Goal: Information Seeking & Learning: Learn about a topic

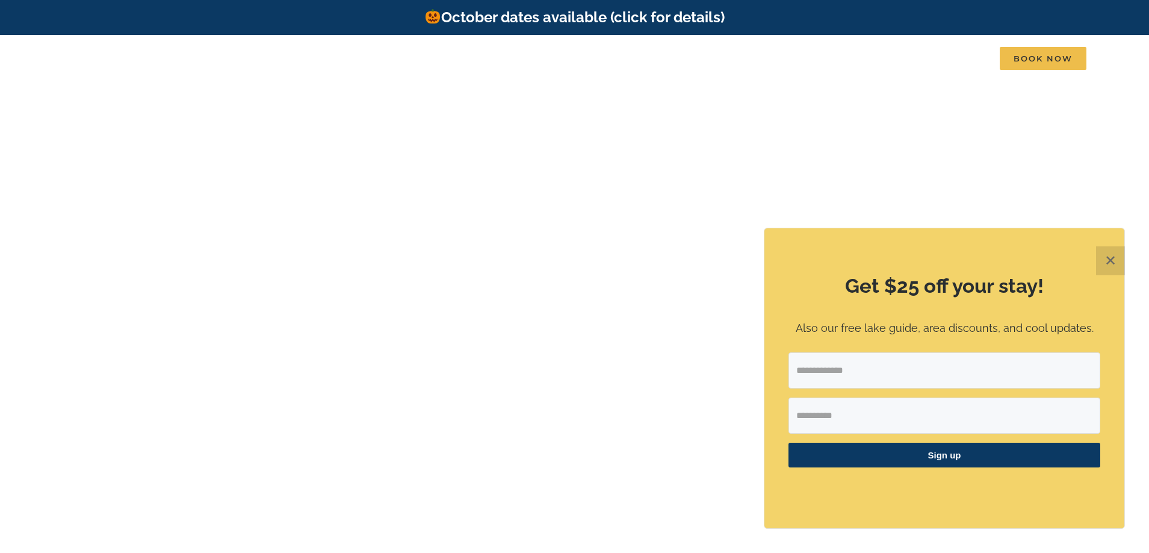
click at [1107, 258] on button "✕" at bounding box center [1110, 260] width 29 height 29
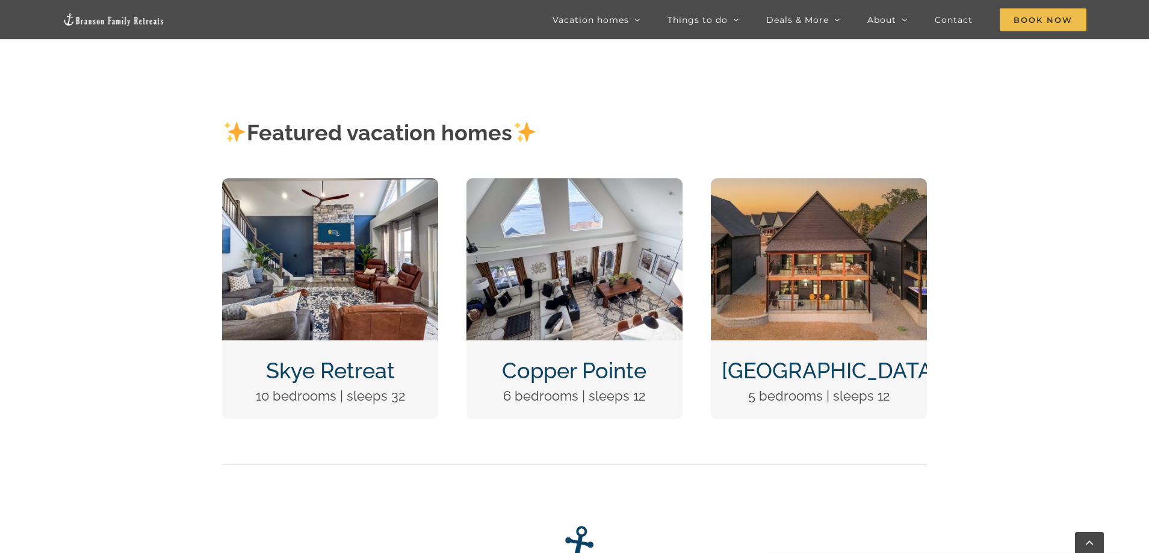
scroll to position [542, 0]
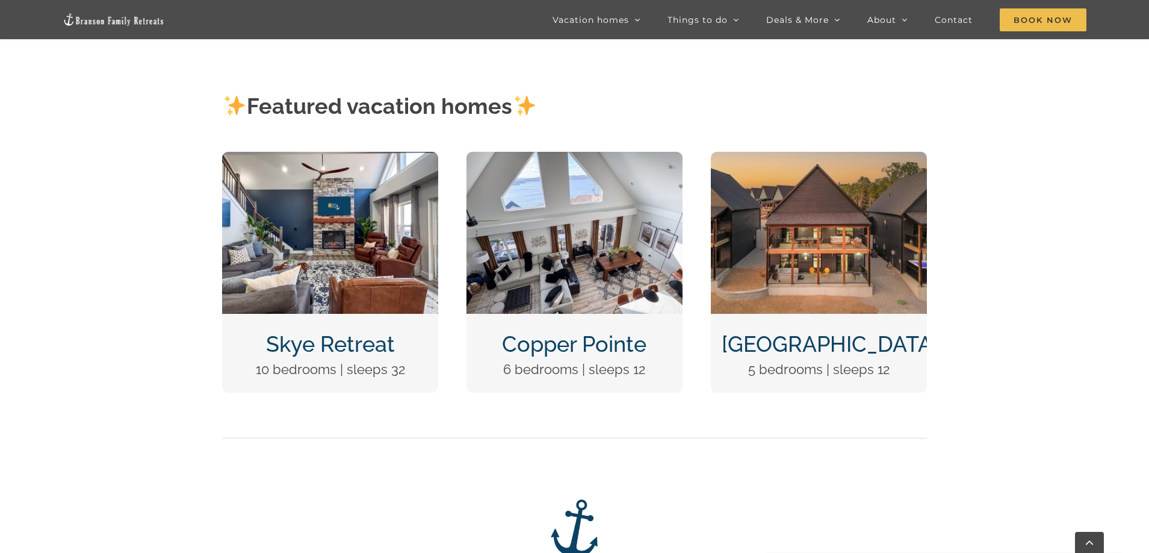
click at [582, 264] on img "Copper Pointe at Table Rock Lake-1051" at bounding box center [575, 233] width 216 height 162
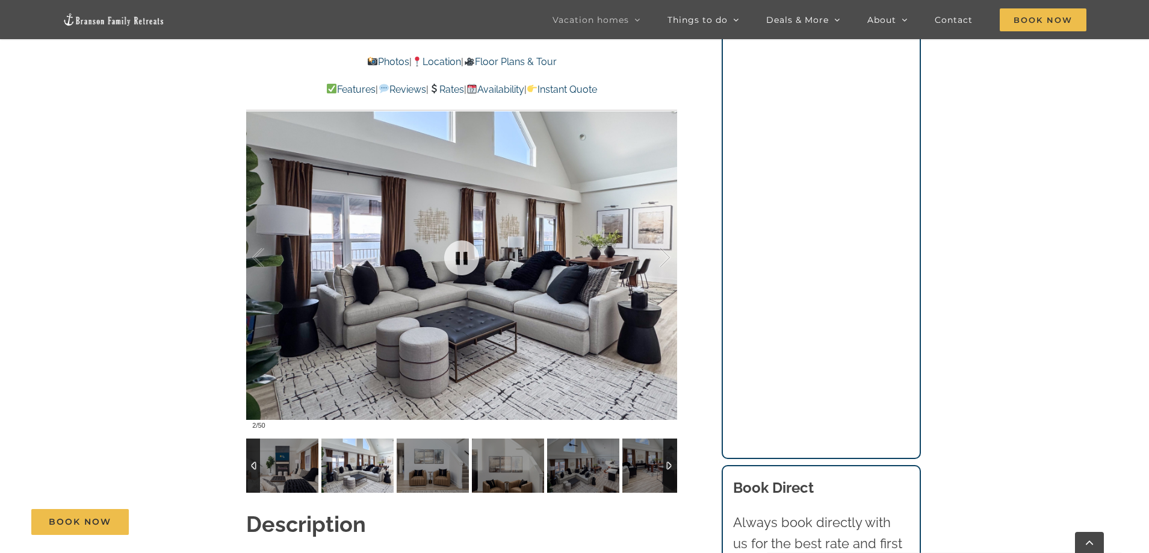
scroll to position [963, 0]
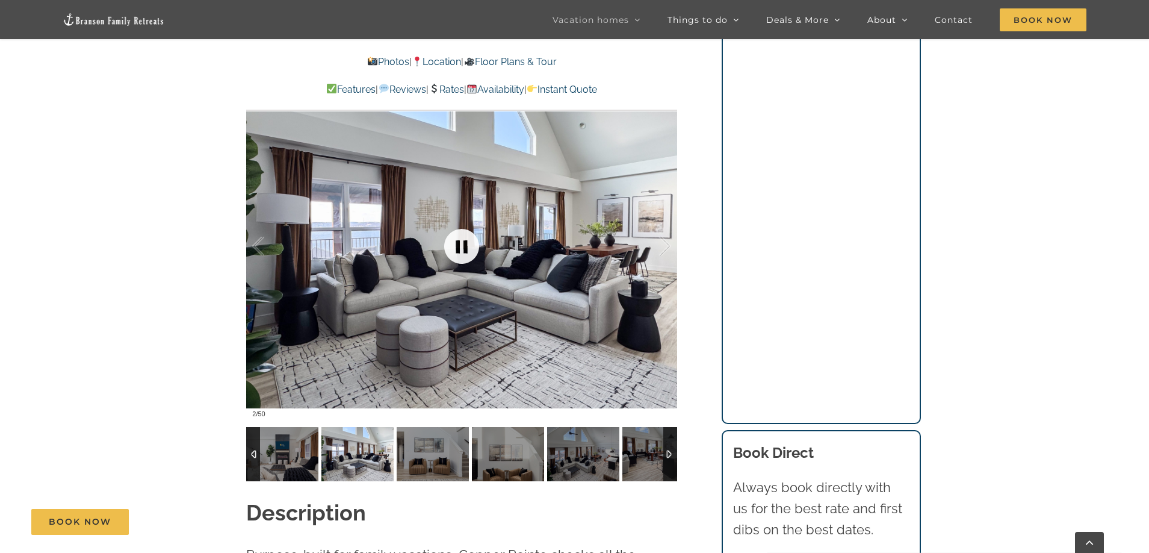
click at [464, 250] on link at bounding box center [462, 246] width 48 height 48
click at [466, 246] on link at bounding box center [462, 246] width 48 height 48
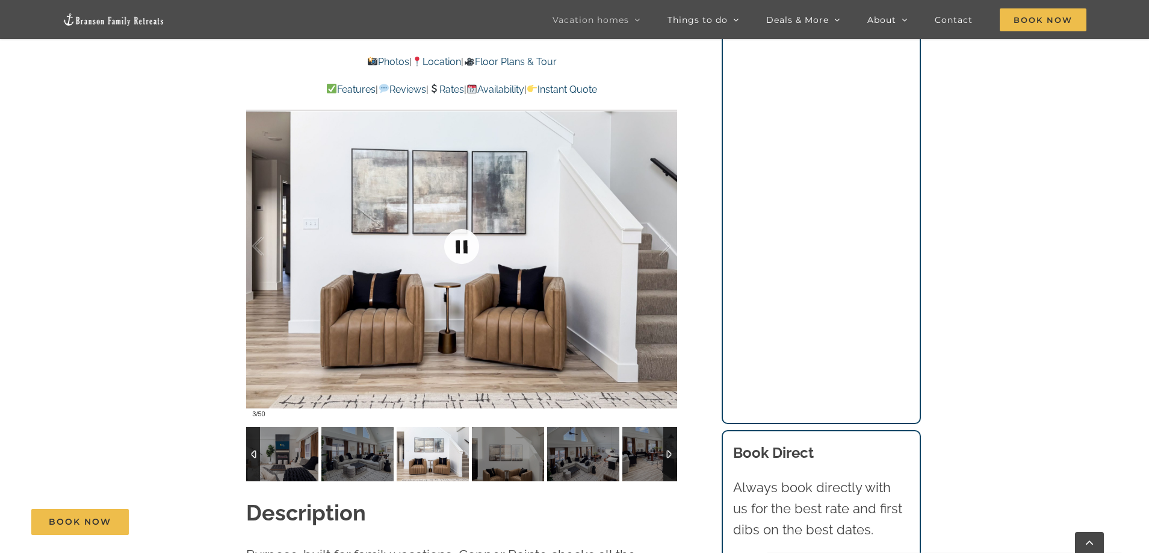
click at [462, 246] on link at bounding box center [462, 246] width 48 height 48
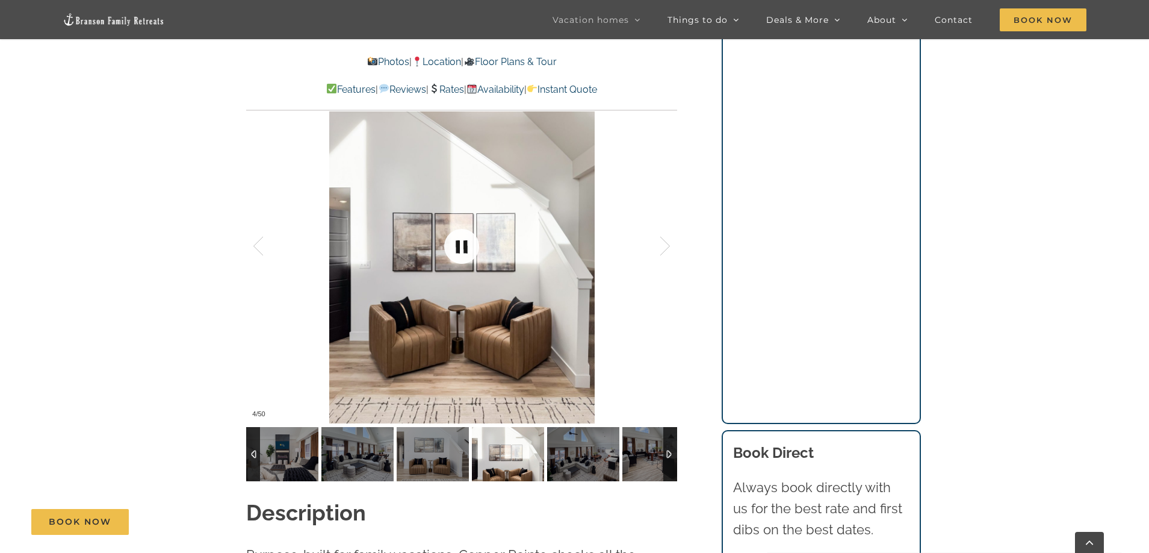
click at [462, 246] on link at bounding box center [462, 246] width 48 height 48
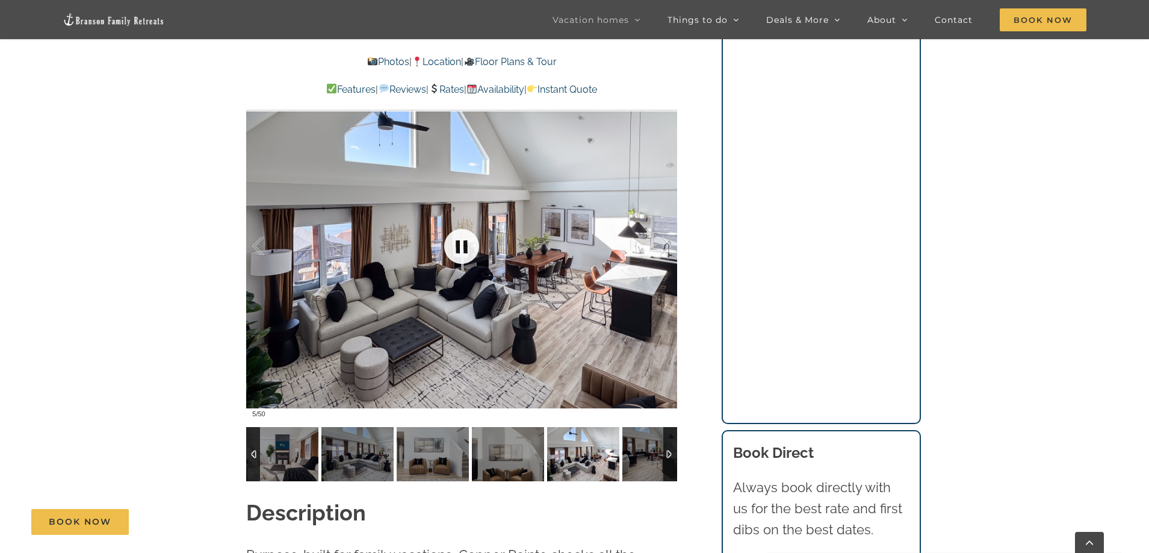
click at [462, 246] on link at bounding box center [462, 246] width 48 height 48
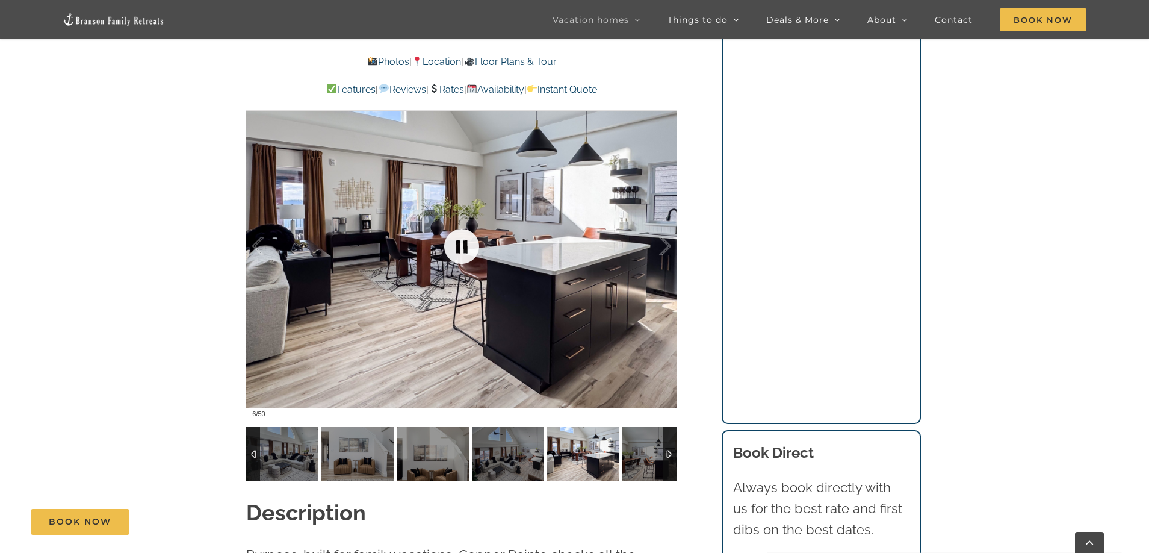
click at [462, 246] on link at bounding box center [462, 246] width 48 height 48
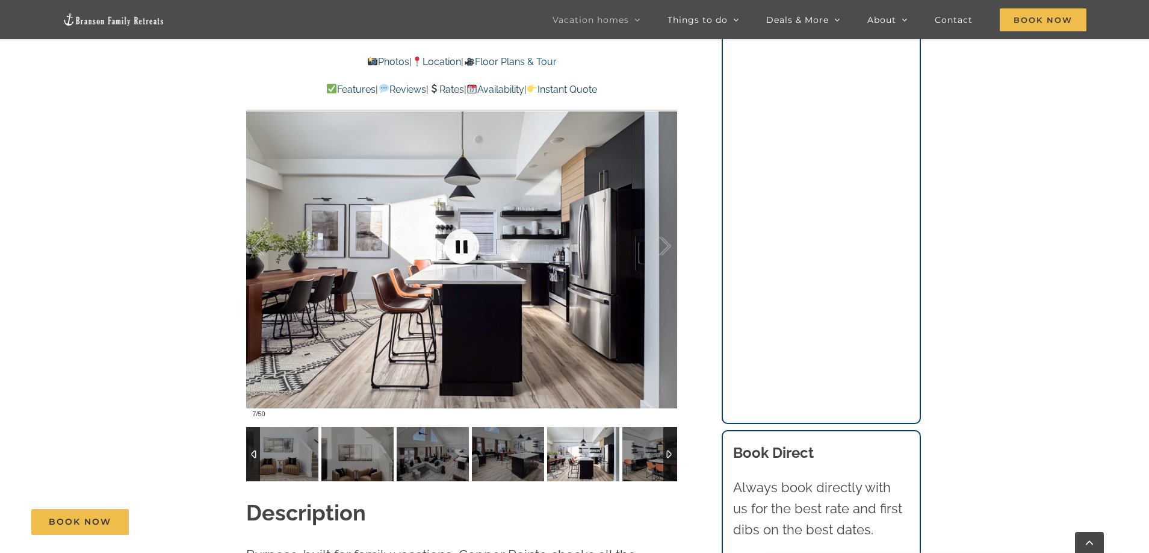
click at [462, 246] on link at bounding box center [462, 246] width 48 height 48
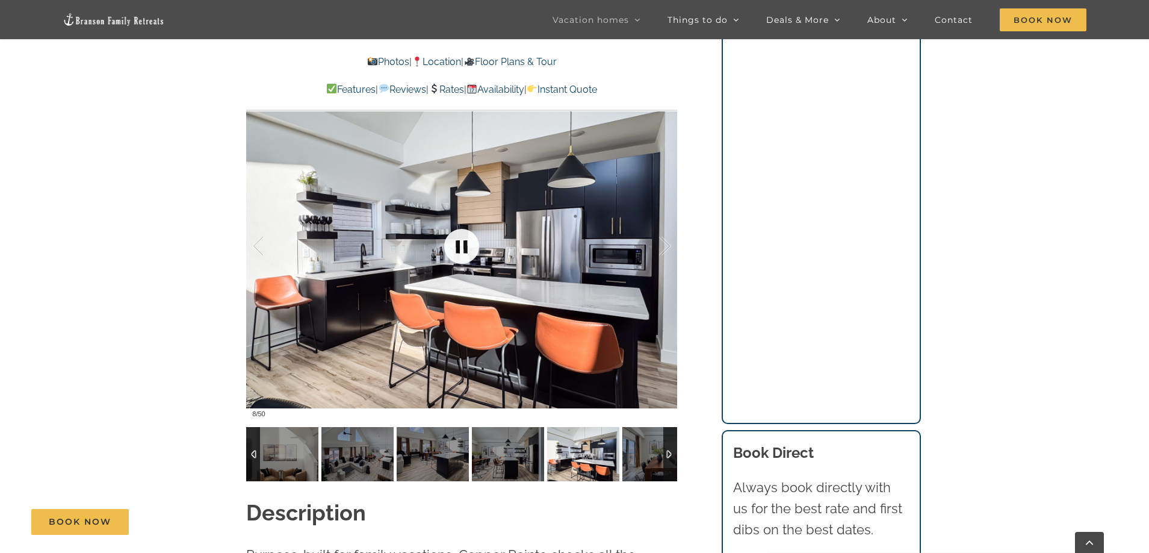
click at [462, 246] on link at bounding box center [462, 246] width 48 height 48
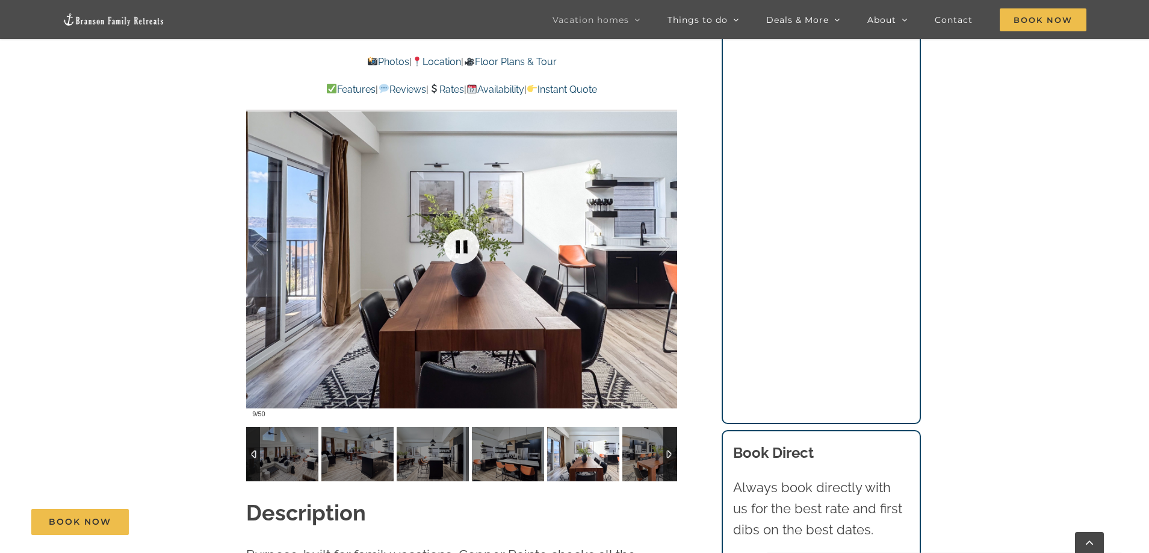
click at [462, 246] on link at bounding box center [462, 246] width 48 height 48
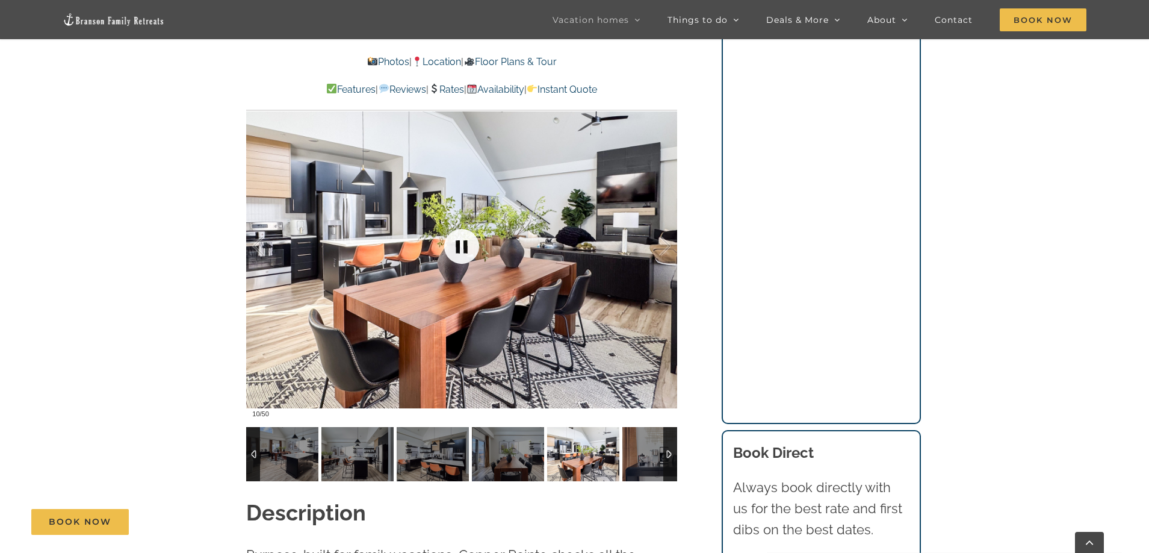
click at [462, 246] on link at bounding box center [462, 246] width 48 height 48
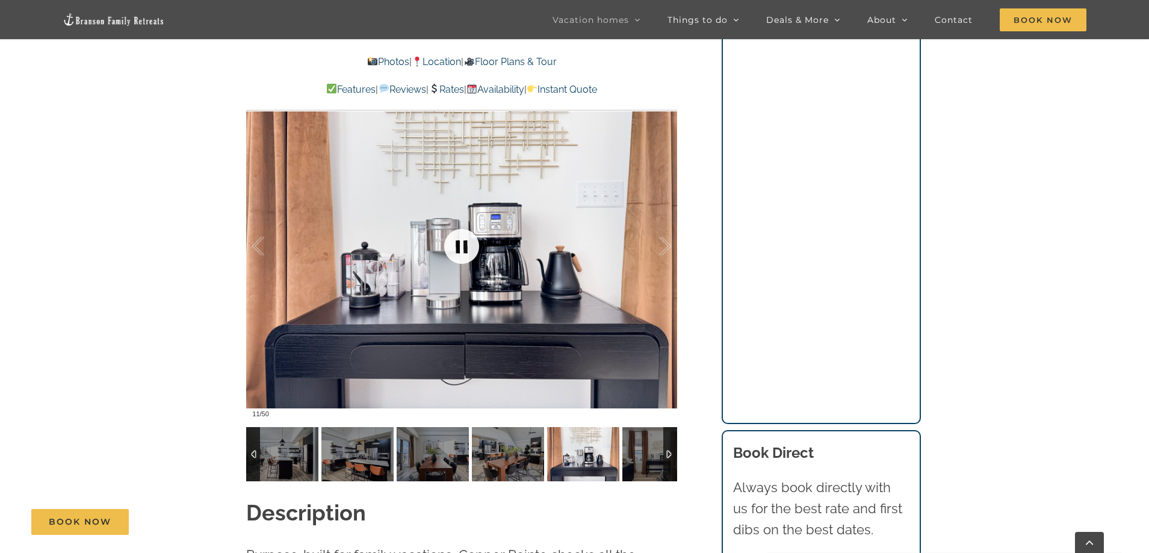
click at [462, 246] on link at bounding box center [462, 246] width 48 height 48
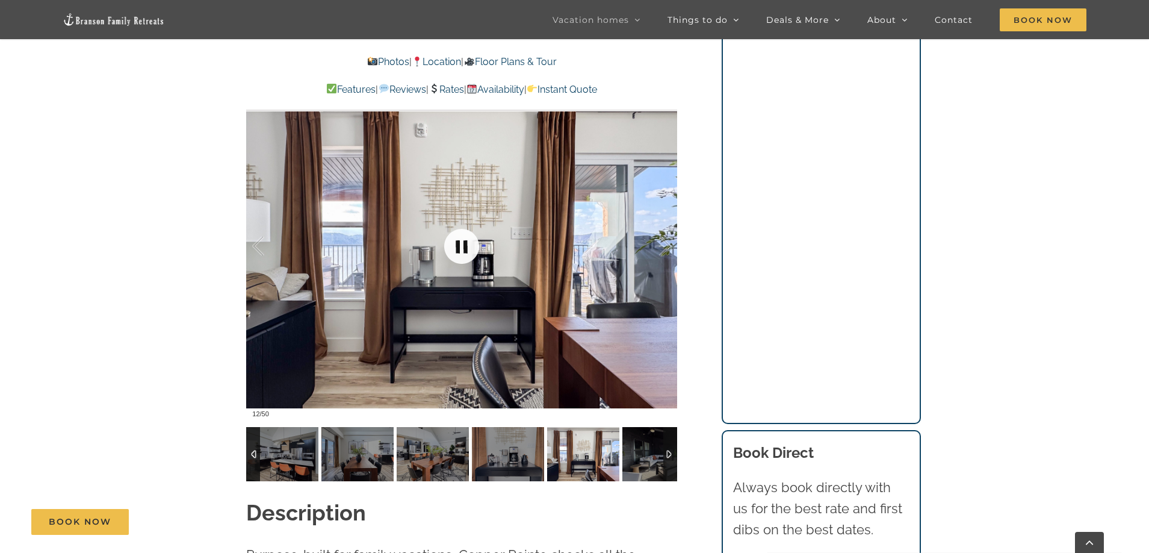
click at [462, 246] on link at bounding box center [462, 246] width 48 height 48
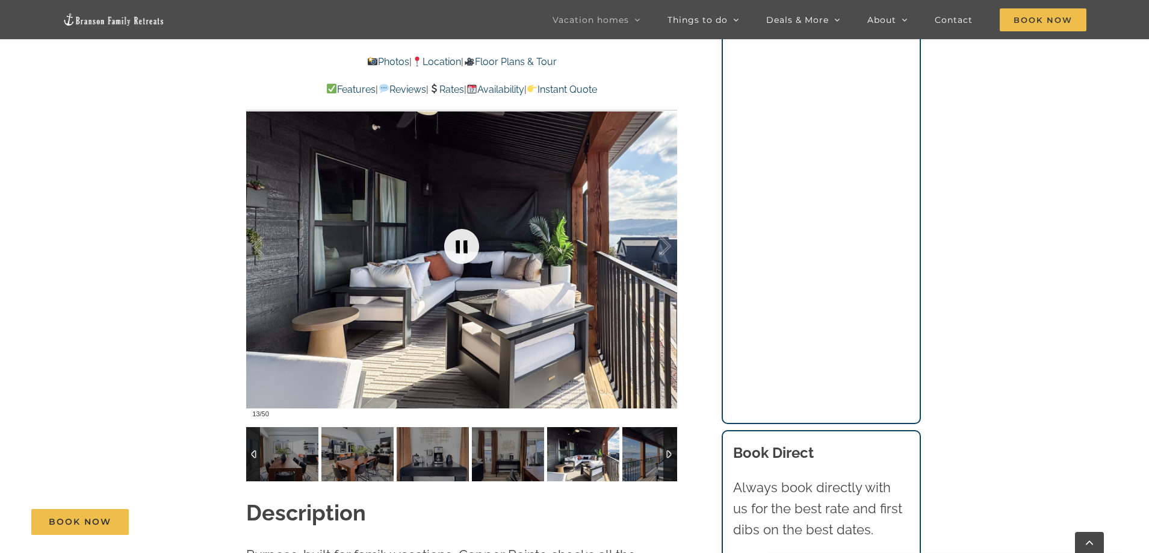
click at [462, 246] on link at bounding box center [462, 246] width 48 height 48
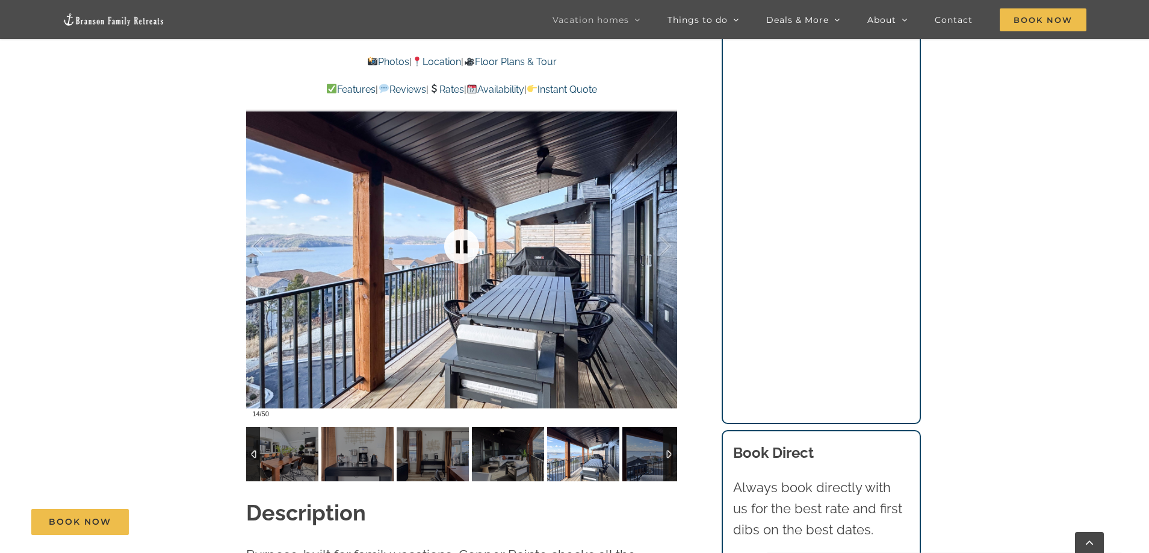
click at [462, 246] on link at bounding box center [462, 246] width 48 height 48
click at [461, 247] on link at bounding box center [462, 246] width 48 height 48
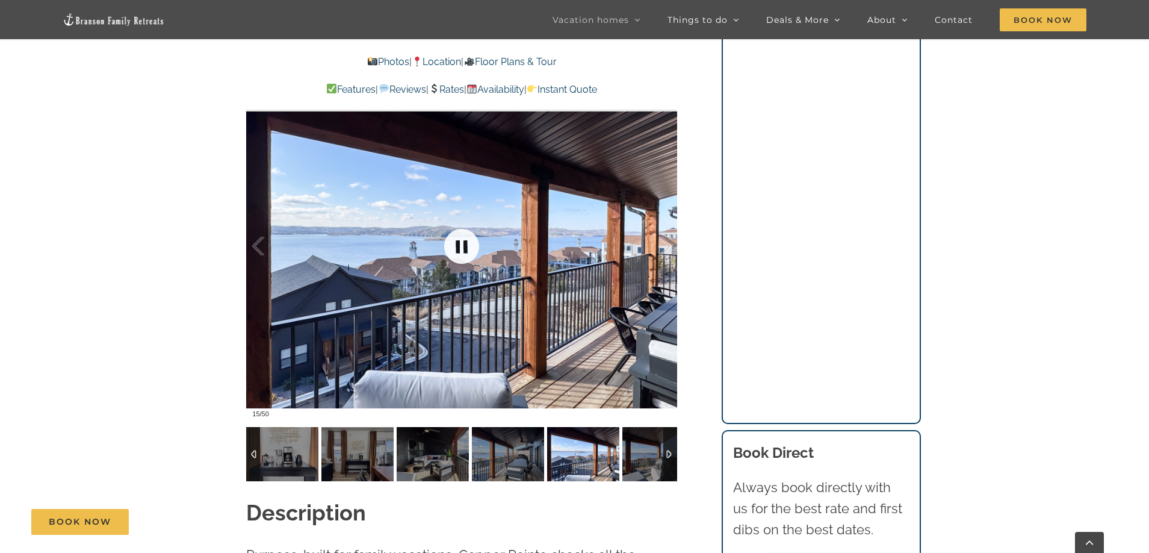
click at [460, 248] on link at bounding box center [462, 246] width 48 height 48
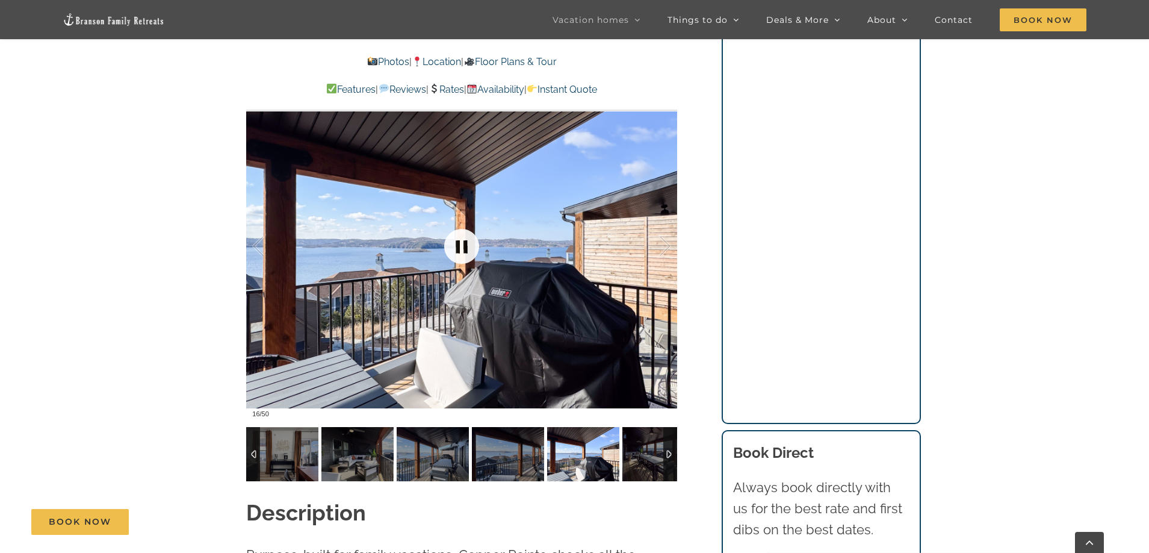
click at [459, 249] on link at bounding box center [462, 246] width 48 height 48
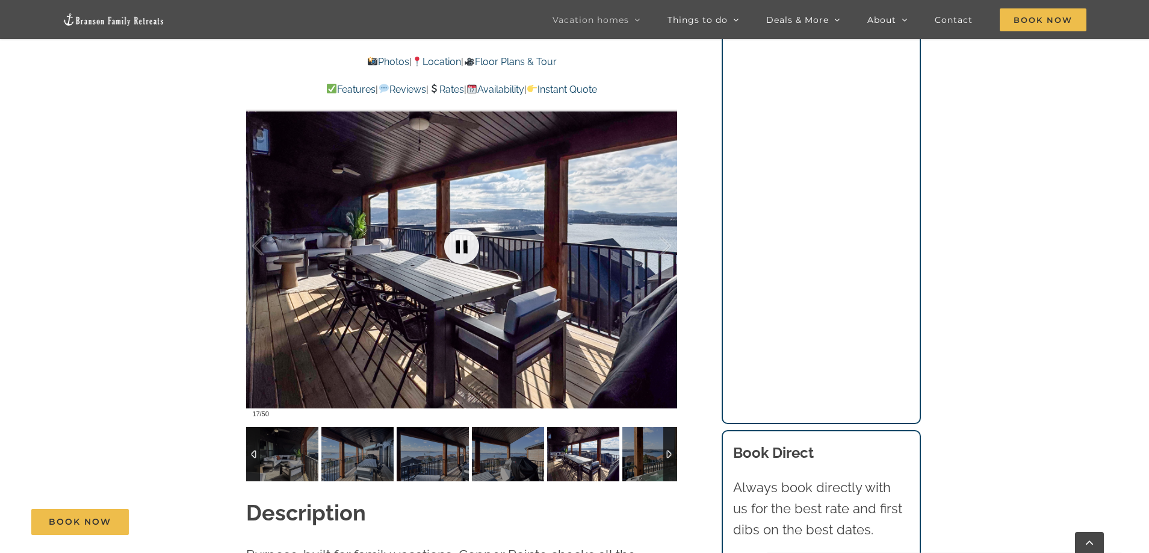
click at [459, 249] on link at bounding box center [462, 246] width 48 height 48
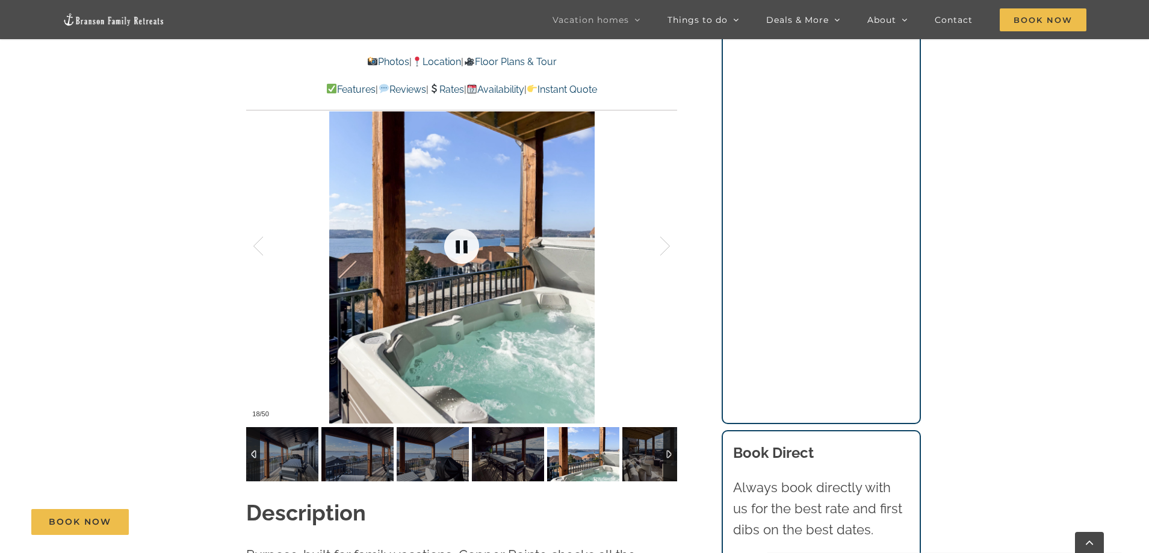
click at [459, 249] on link at bounding box center [462, 246] width 48 height 48
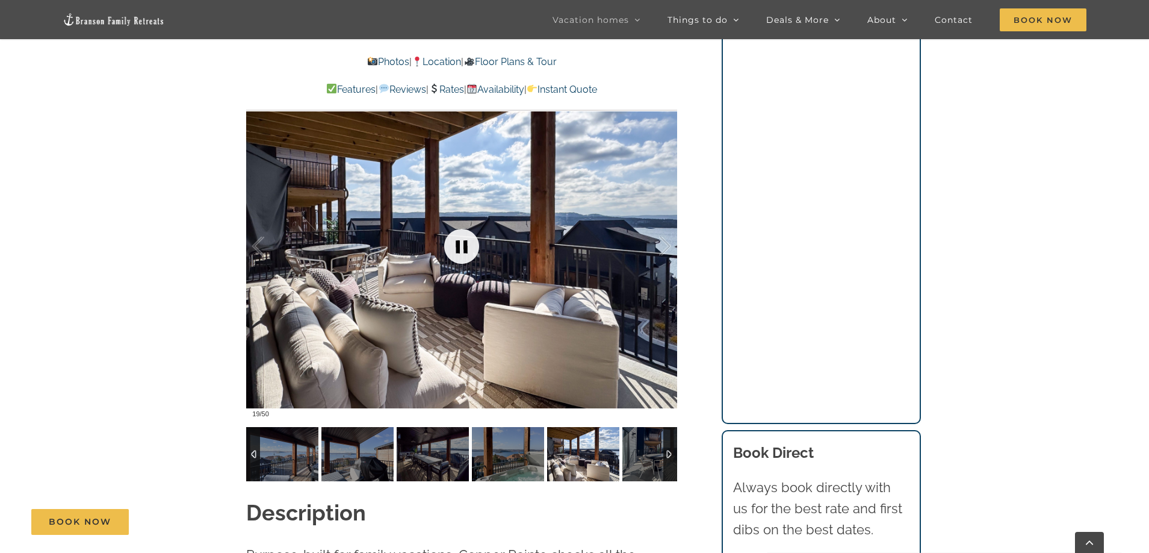
click at [458, 250] on link at bounding box center [462, 246] width 48 height 48
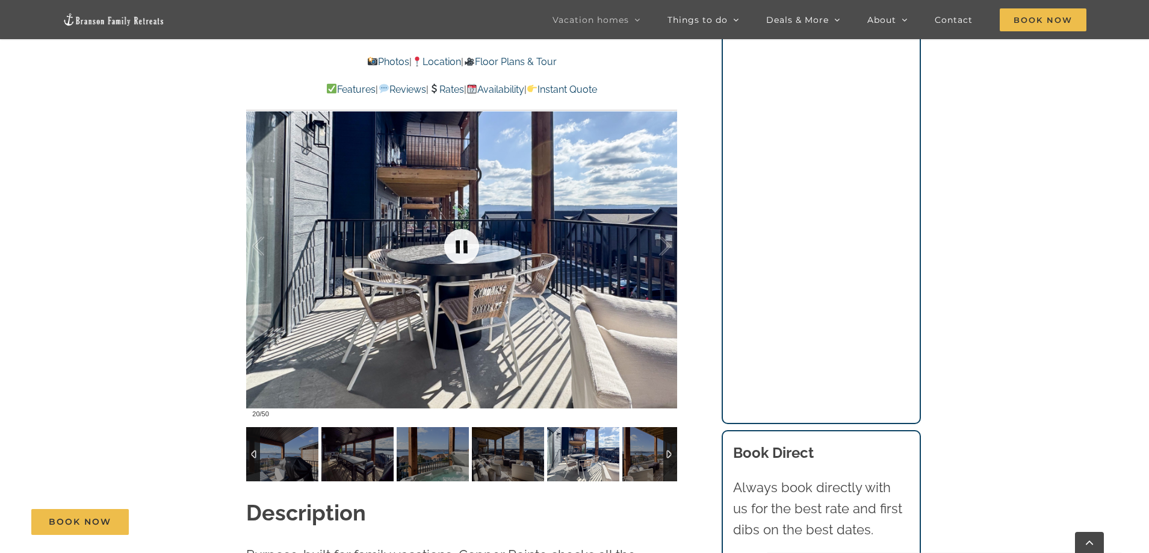
click at [458, 250] on link at bounding box center [462, 246] width 48 height 48
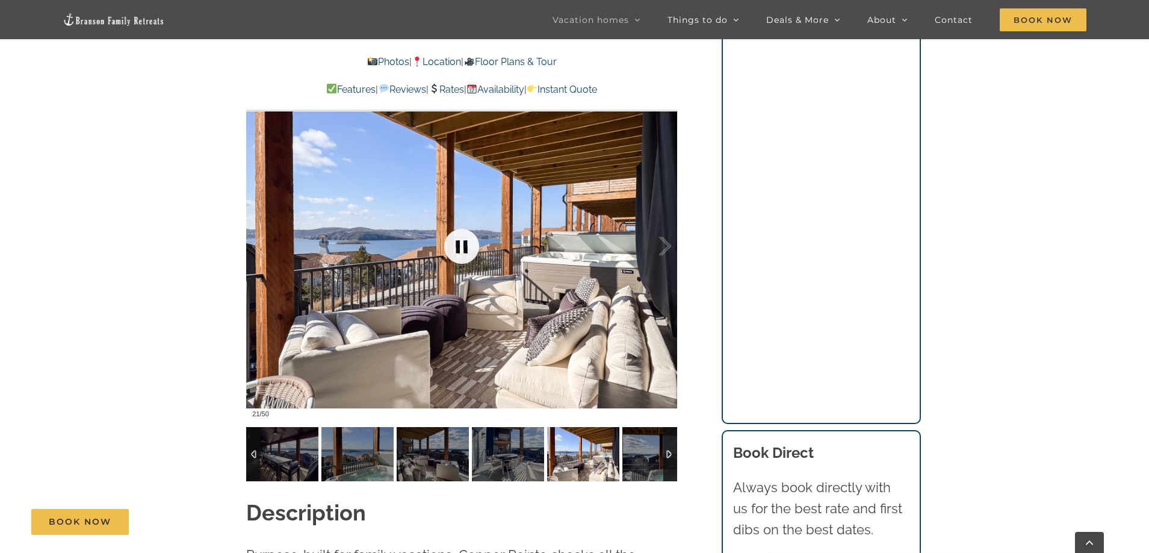
click at [458, 250] on link at bounding box center [462, 246] width 48 height 48
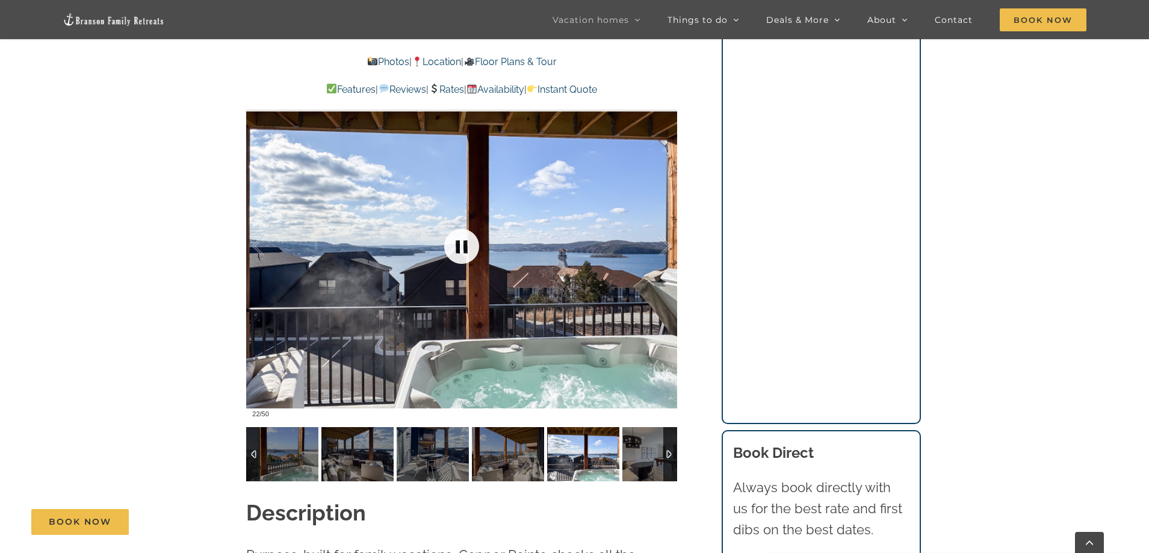
click at [458, 250] on link at bounding box center [462, 246] width 48 height 48
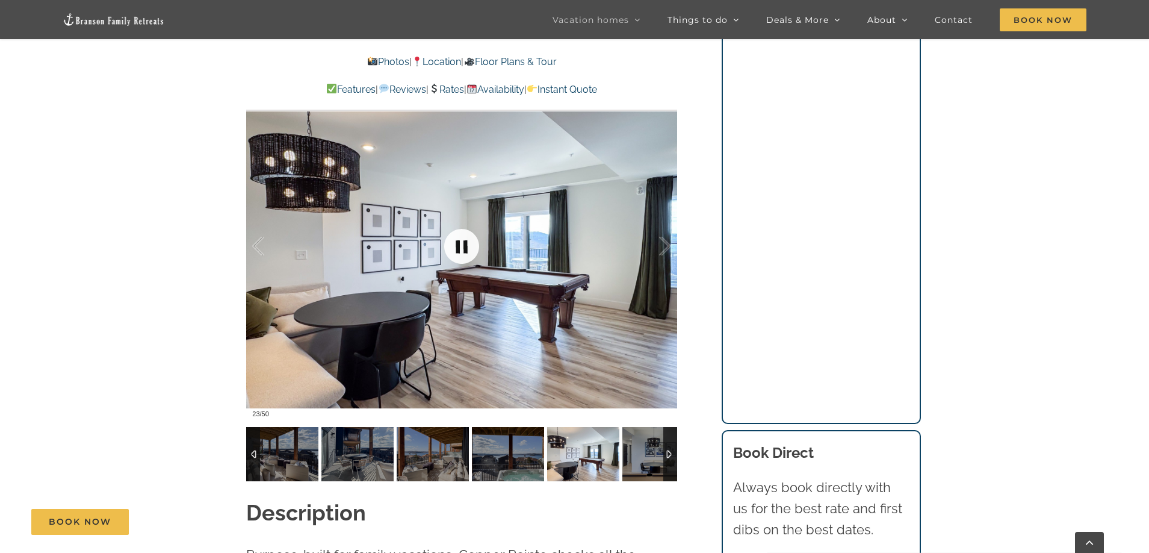
click at [458, 250] on link at bounding box center [462, 246] width 48 height 48
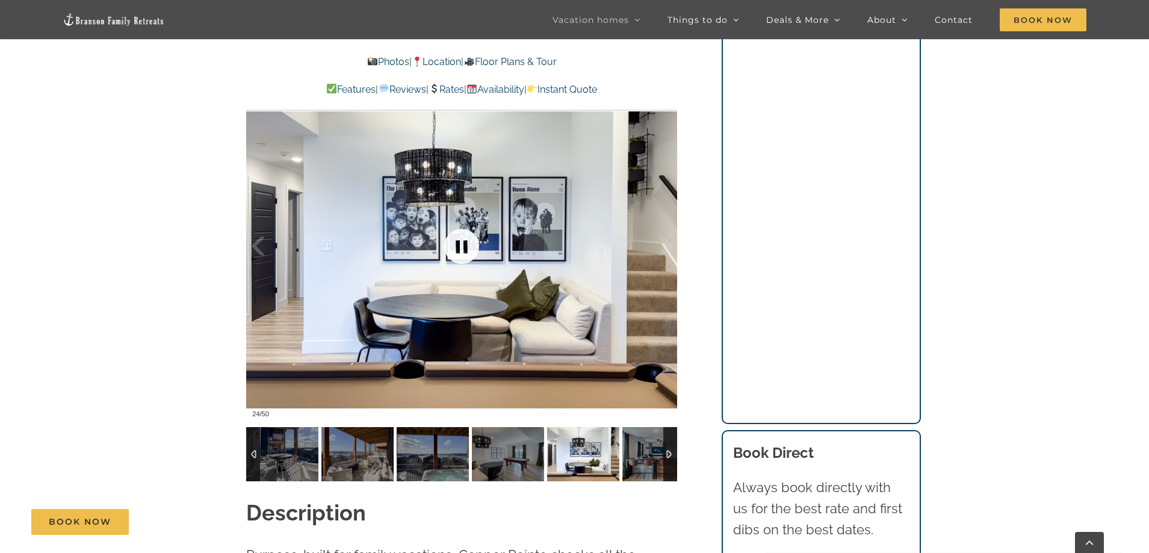
click at [458, 250] on link at bounding box center [462, 246] width 48 height 48
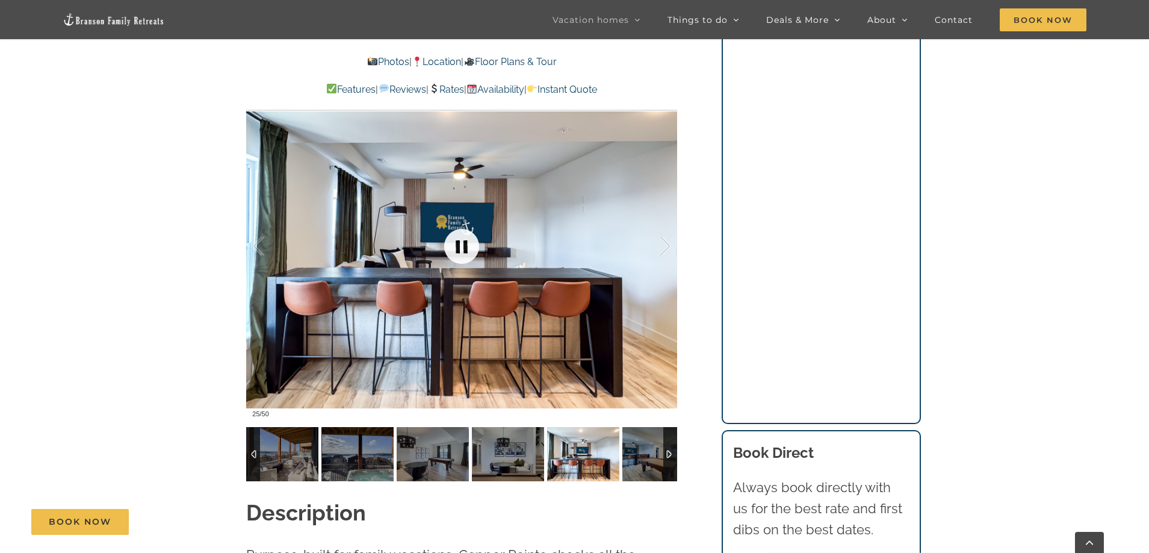
click at [458, 250] on link at bounding box center [462, 246] width 48 height 48
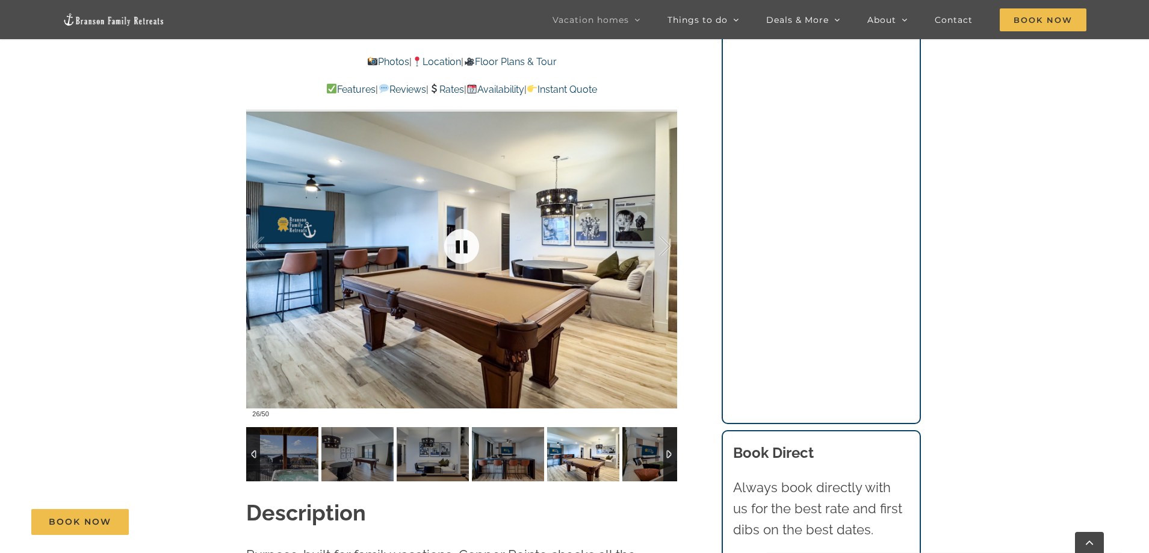
click at [458, 250] on link at bounding box center [462, 246] width 48 height 48
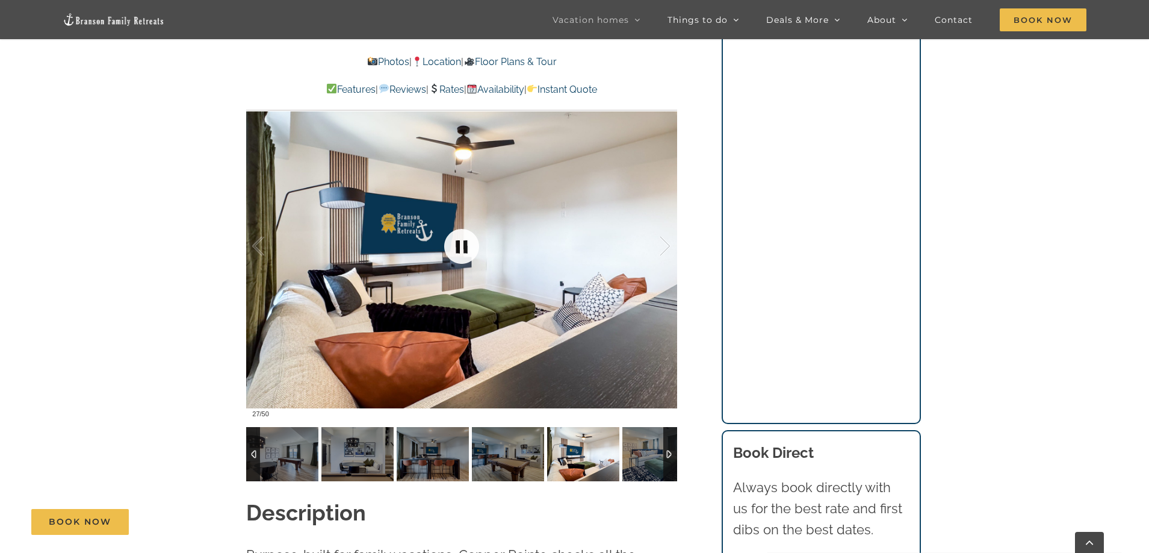
click at [458, 250] on link at bounding box center [462, 246] width 48 height 48
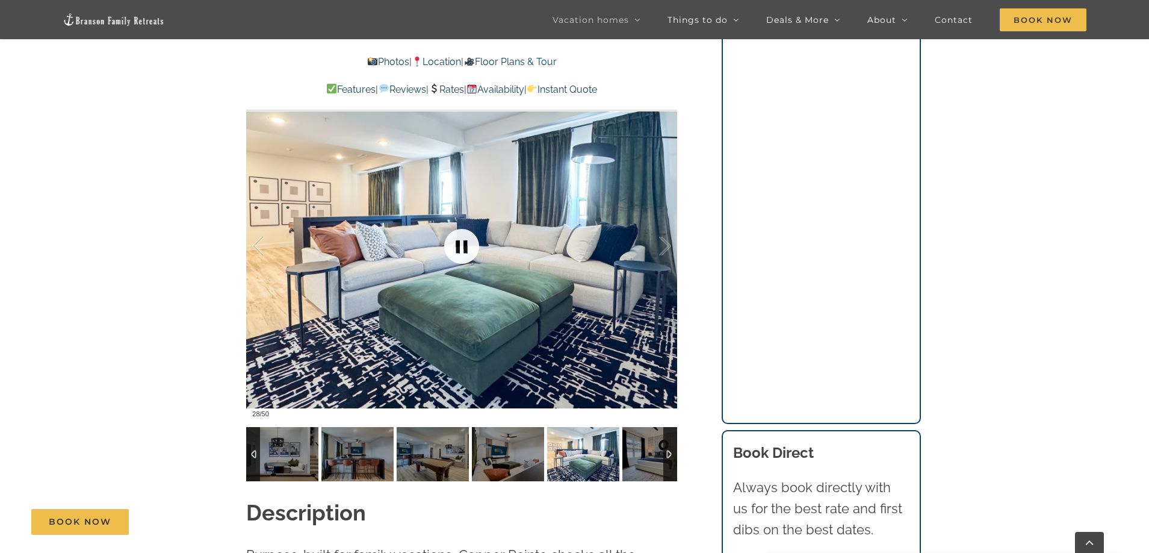
click at [458, 250] on link at bounding box center [462, 246] width 48 height 48
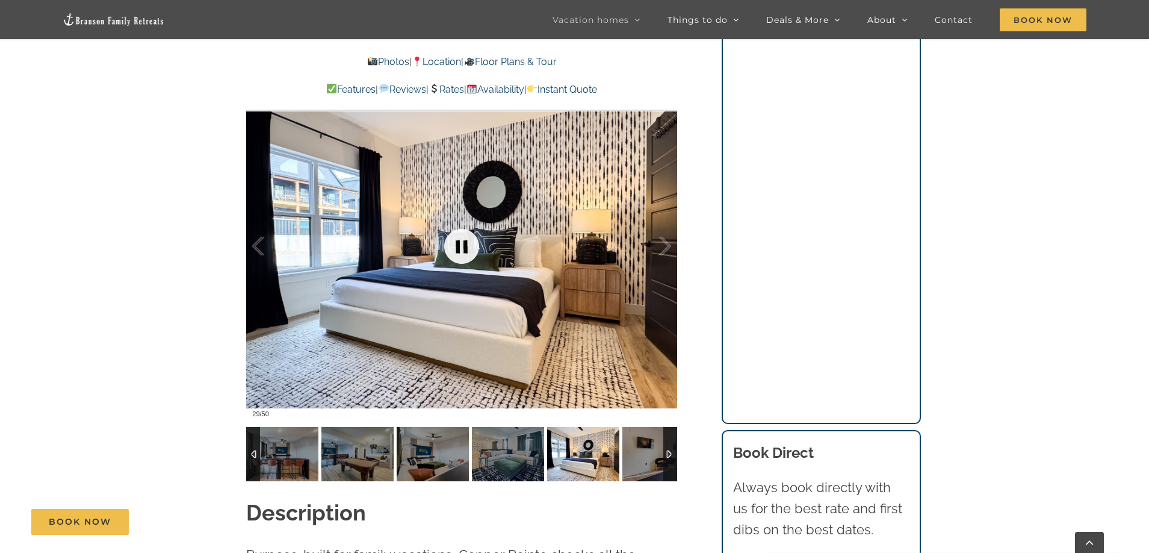
click at [458, 250] on link at bounding box center [462, 246] width 48 height 48
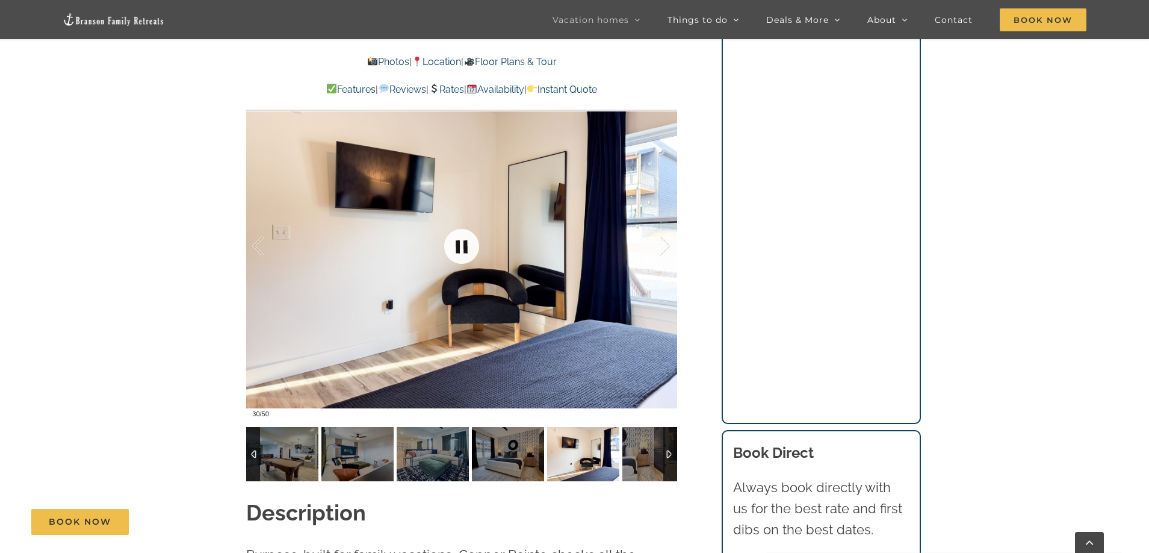
click at [458, 250] on link at bounding box center [462, 246] width 48 height 48
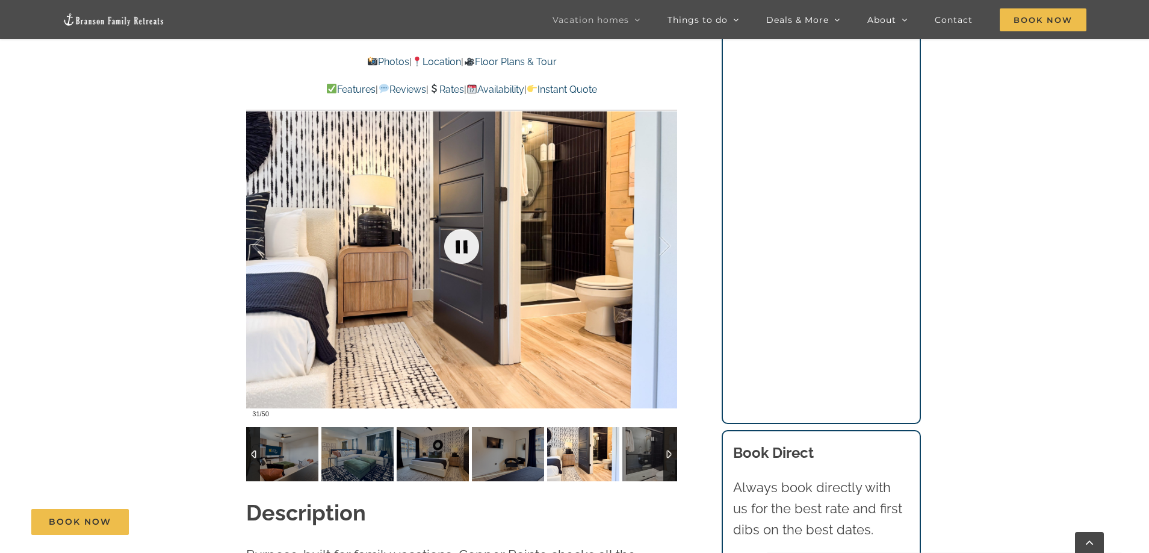
click at [458, 250] on link at bounding box center [462, 246] width 48 height 48
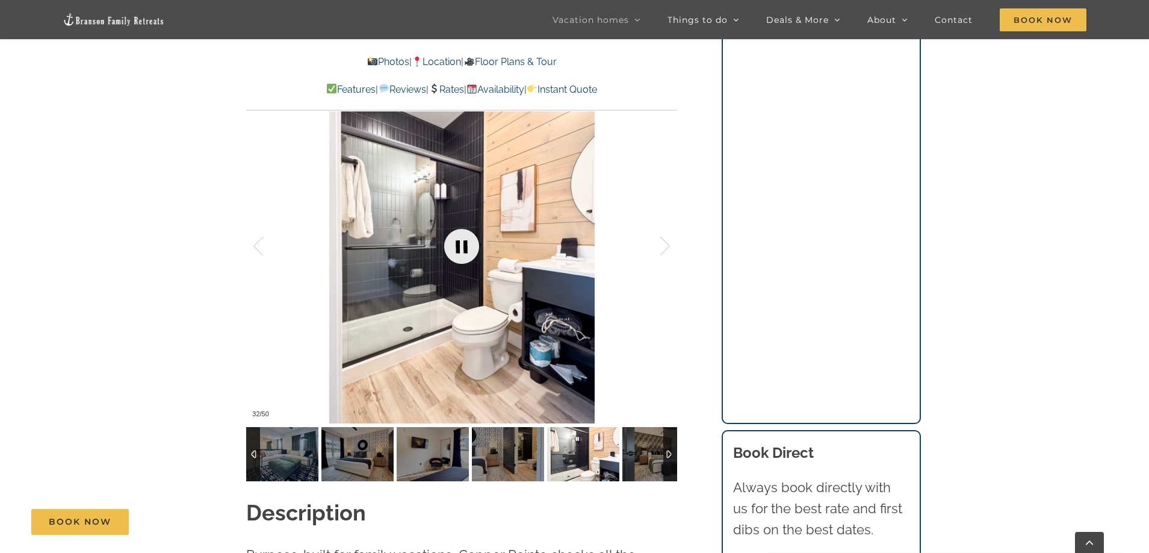
click at [458, 251] on link at bounding box center [462, 246] width 48 height 48
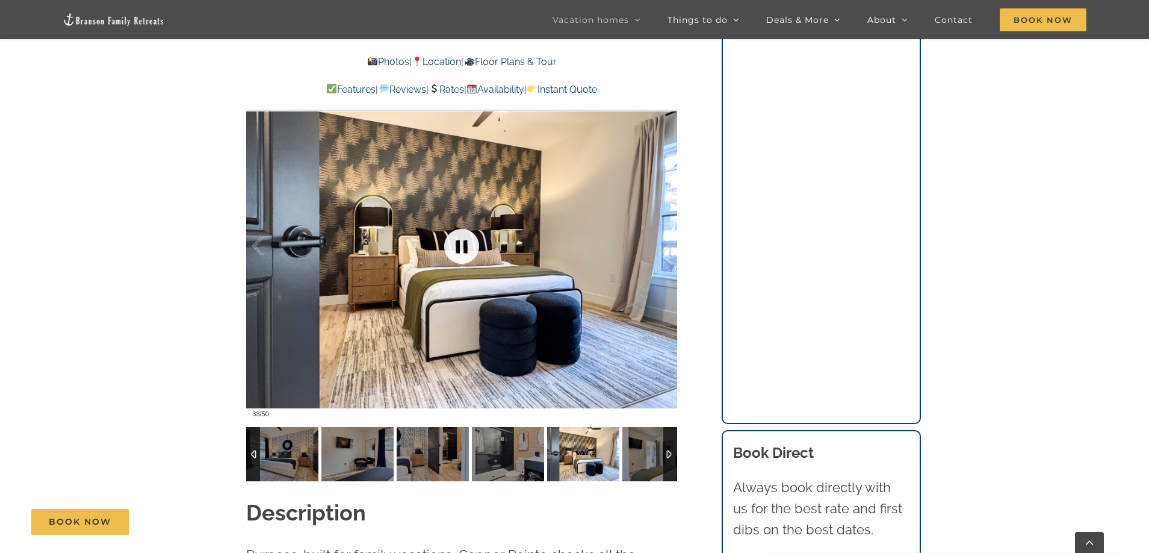
click at [458, 251] on link at bounding box center [462, 246] width 48 height 48
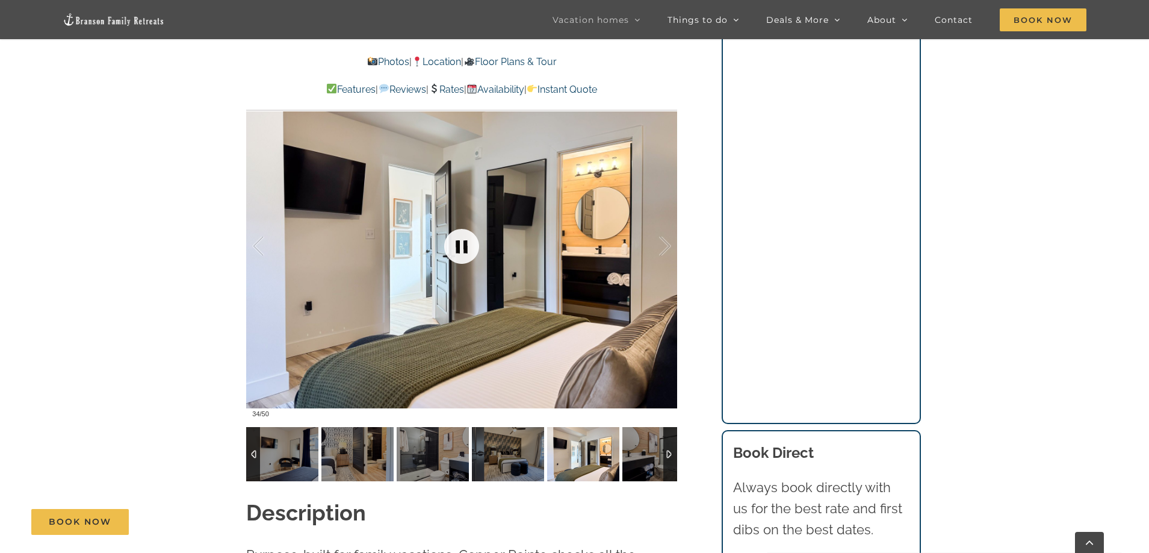
click at [458, 251] on link at bounding box center [462, 246] width 48 height 48
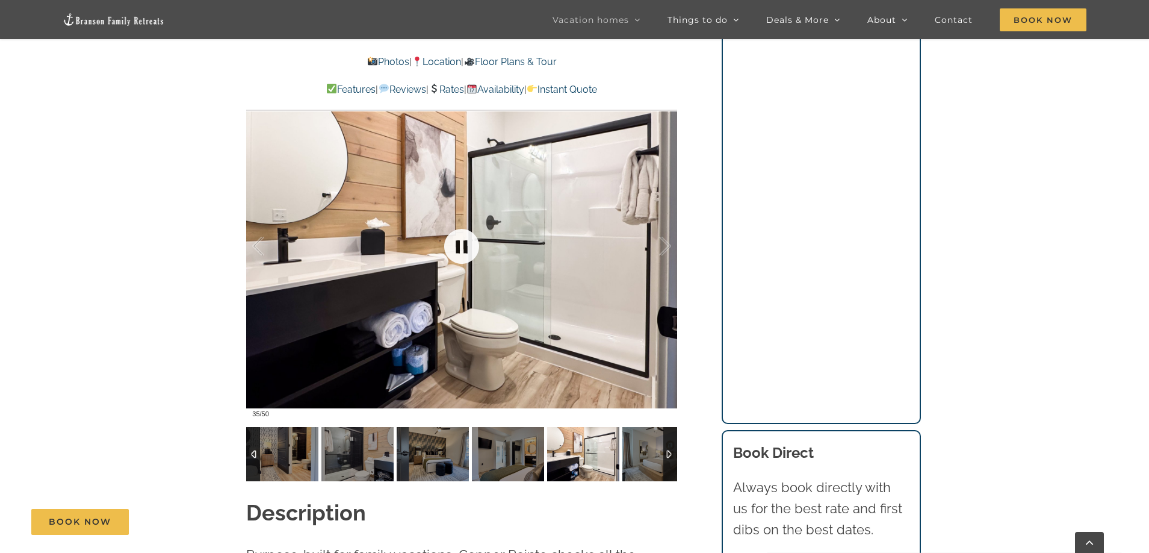
click at [474, 243] on link at bounding box center [462, 246] width 48 height 48
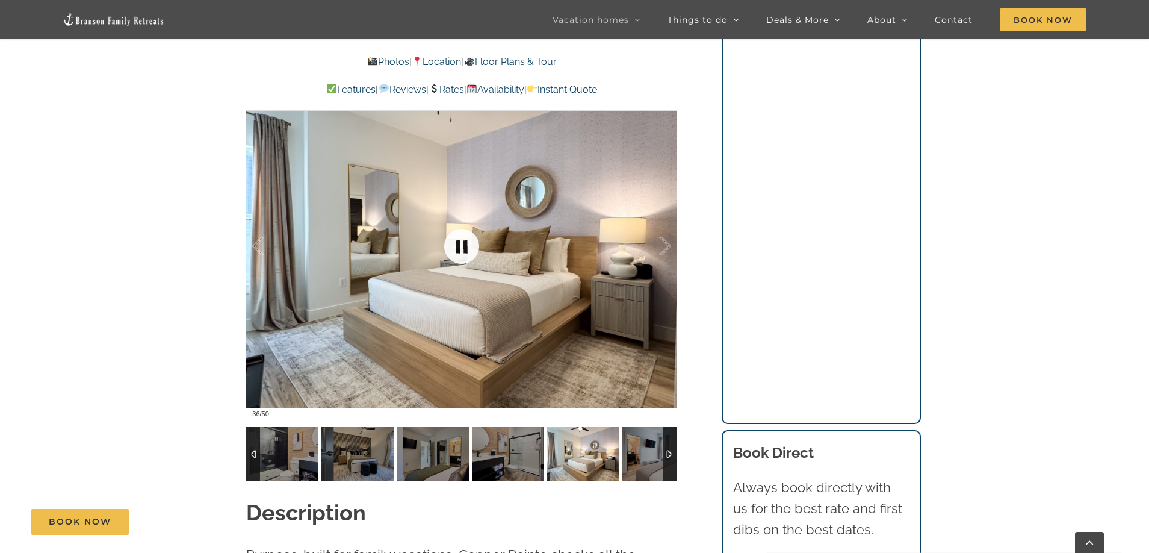
click at [461, 244] on link at bounding box center [462, 246] width 48 height 48
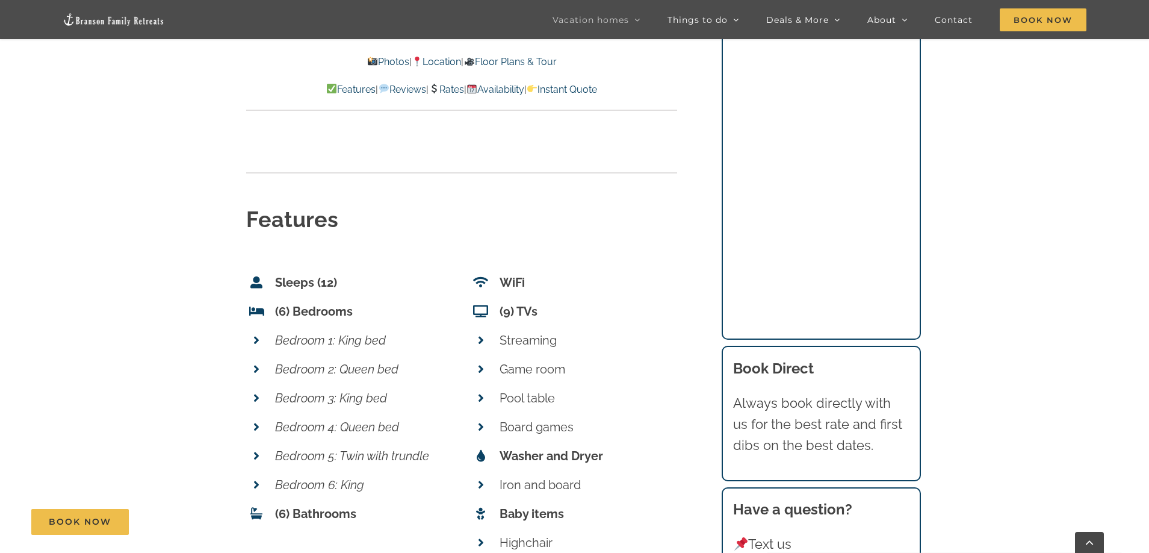
scroll to position [4455, 0]
